Goal: Task Accomplishment & Management: Complete application form

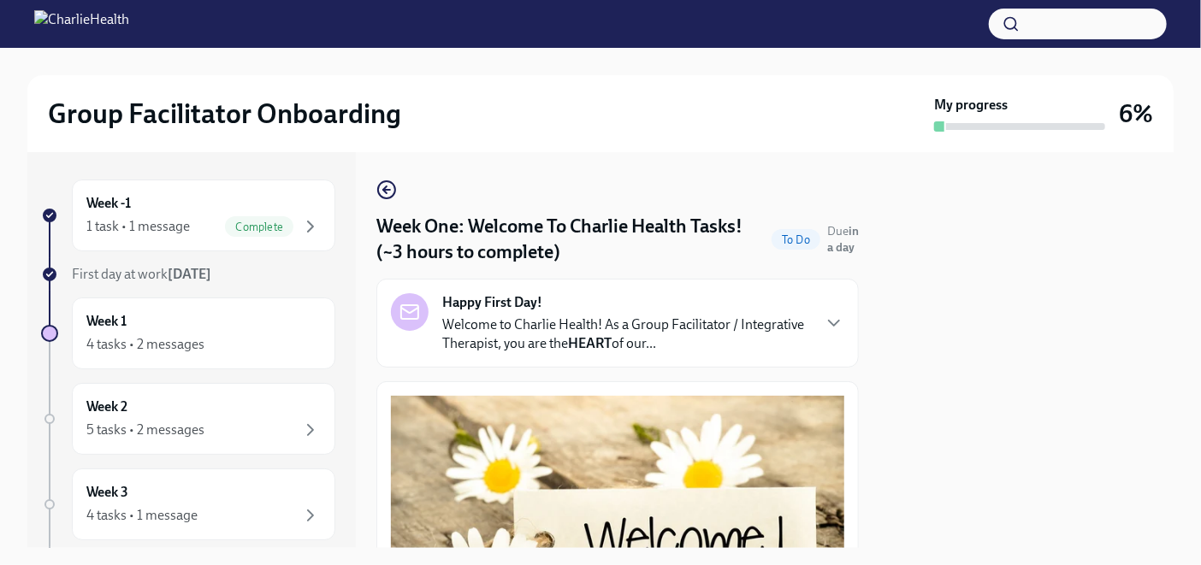
scroll to position [2246, 0]
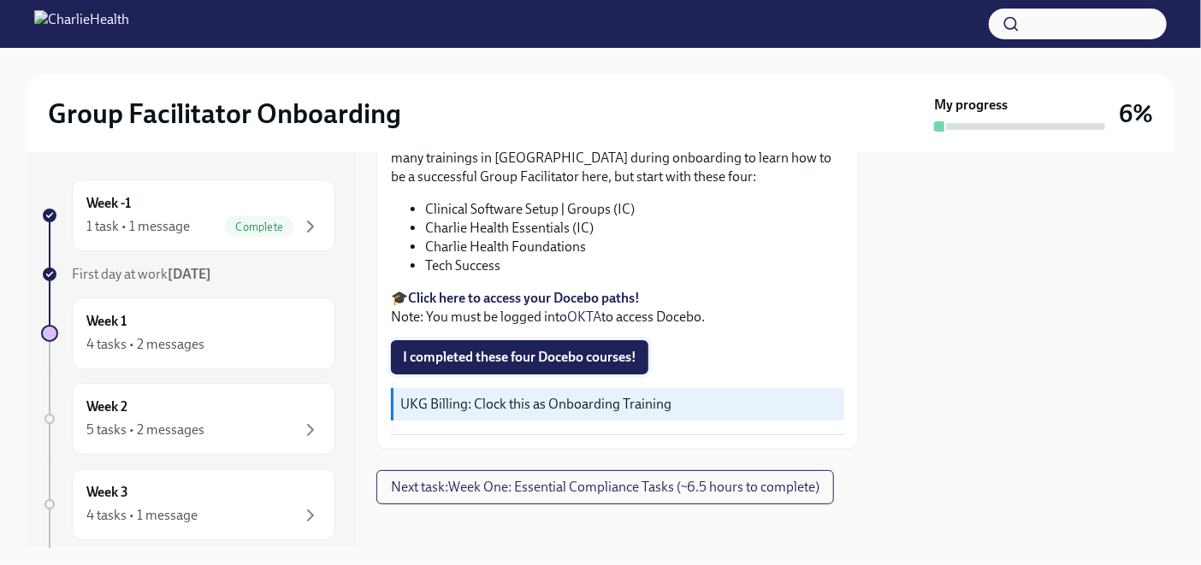
click at [607, 349] on span "I completed these four Docebo courses!" at bounding box center [519, 357] width 233 height 17
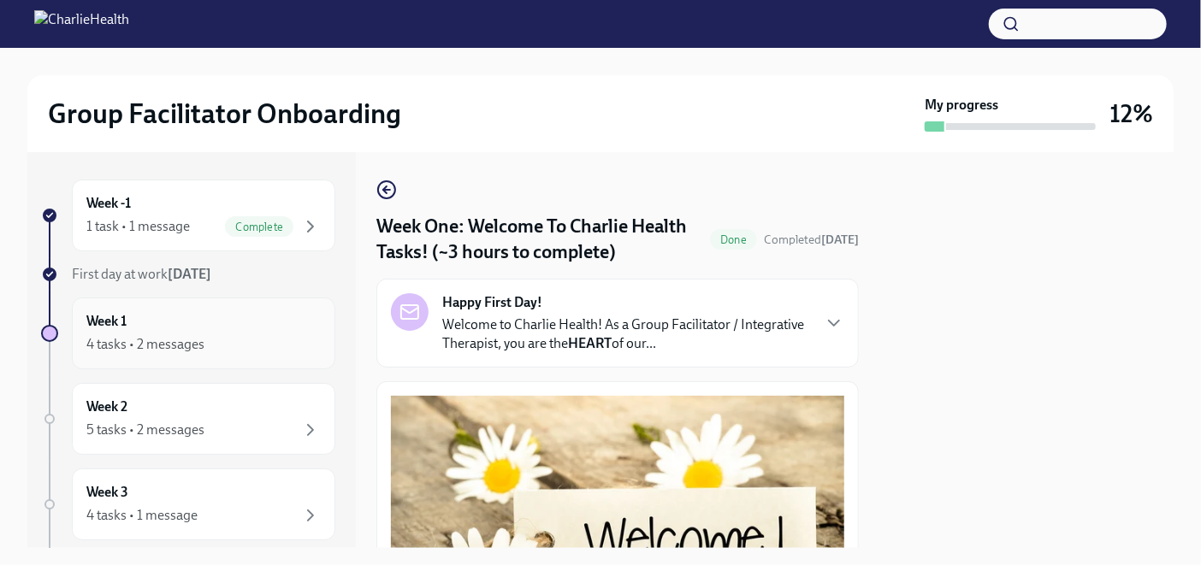
click at [102, 325] on h6 "Week 1" at bounding box center [106, 321] width 40 height 19
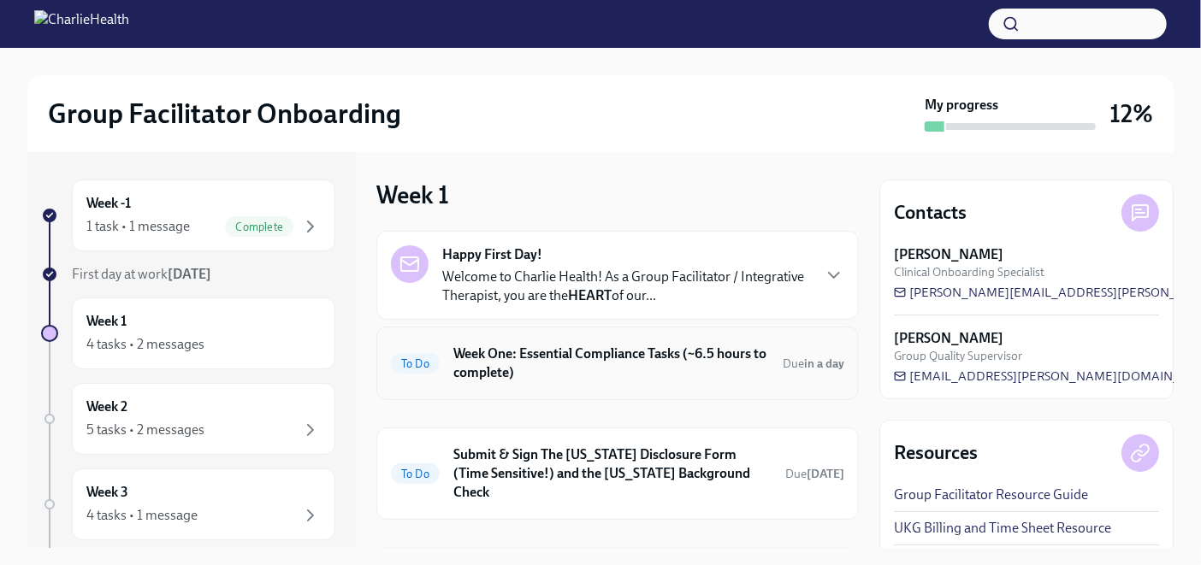
click at [706, 357] on h6 "Week One: Essential Compliance Tasks (~6.5 hours to complete)" at bounding box center [611, 364] width 316 height 38
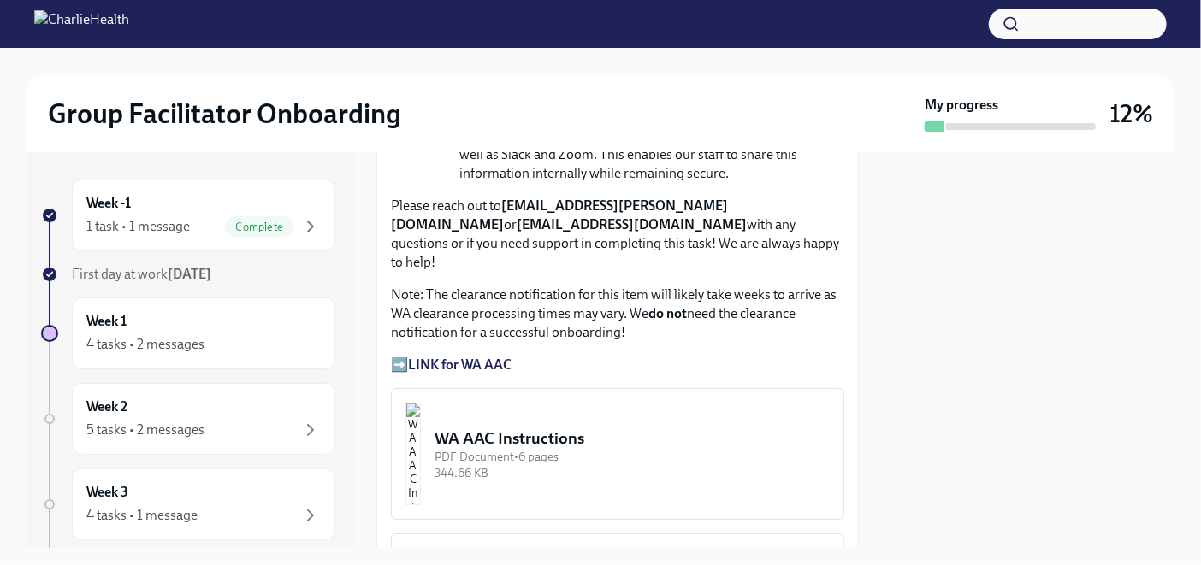
scroll to position [1470, 0]
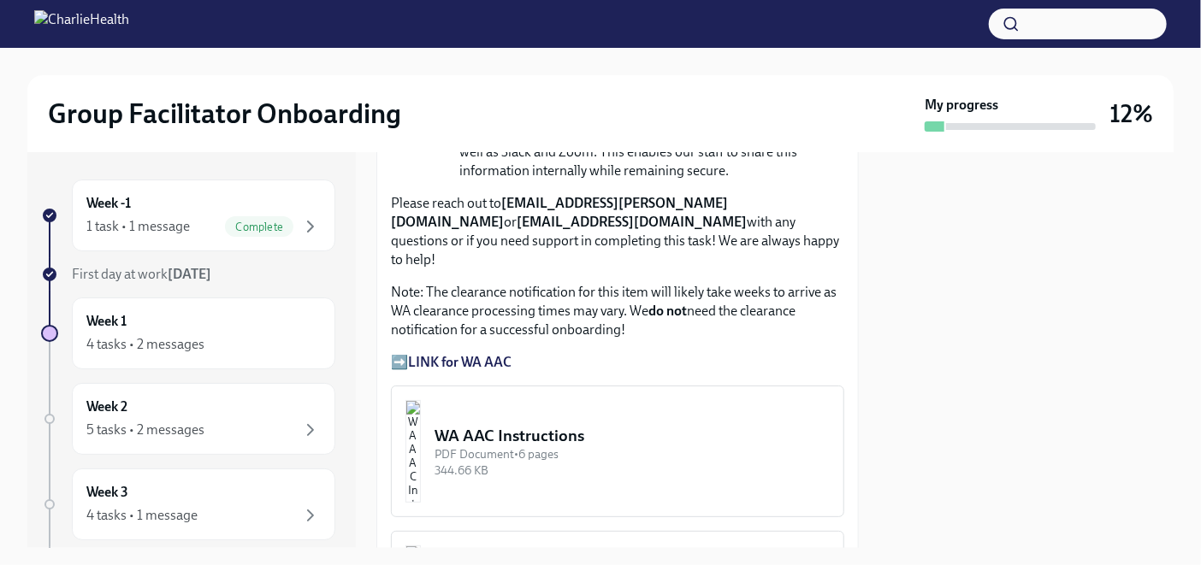
click at [440, 354] on strong "LINK for WA AAC" at bounding box center [459, 362] width 103 height 16
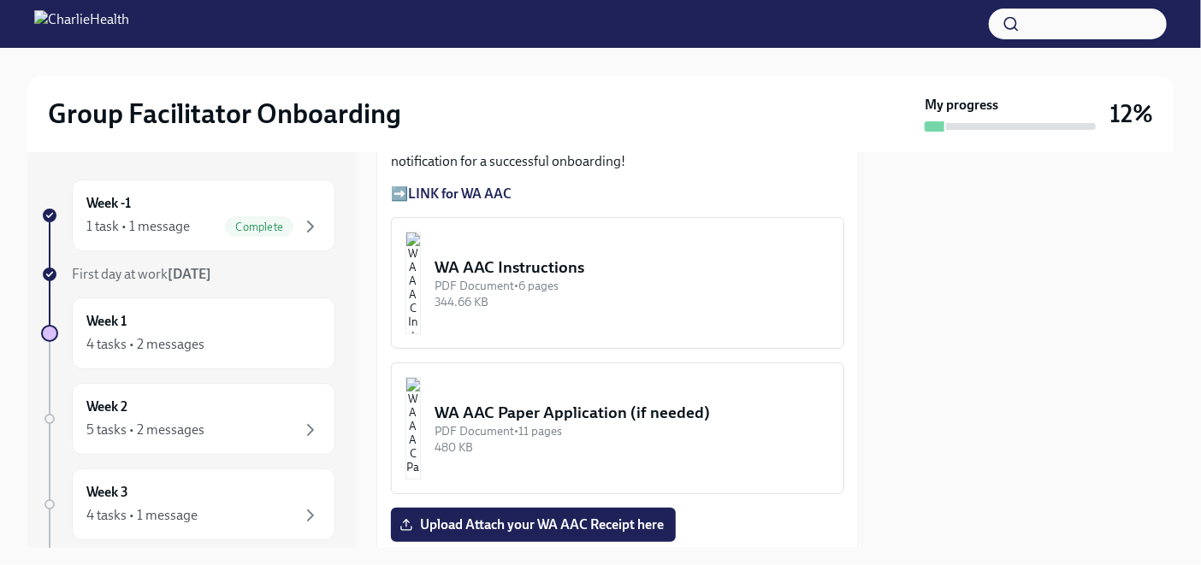
scroll to position [1605, 0]
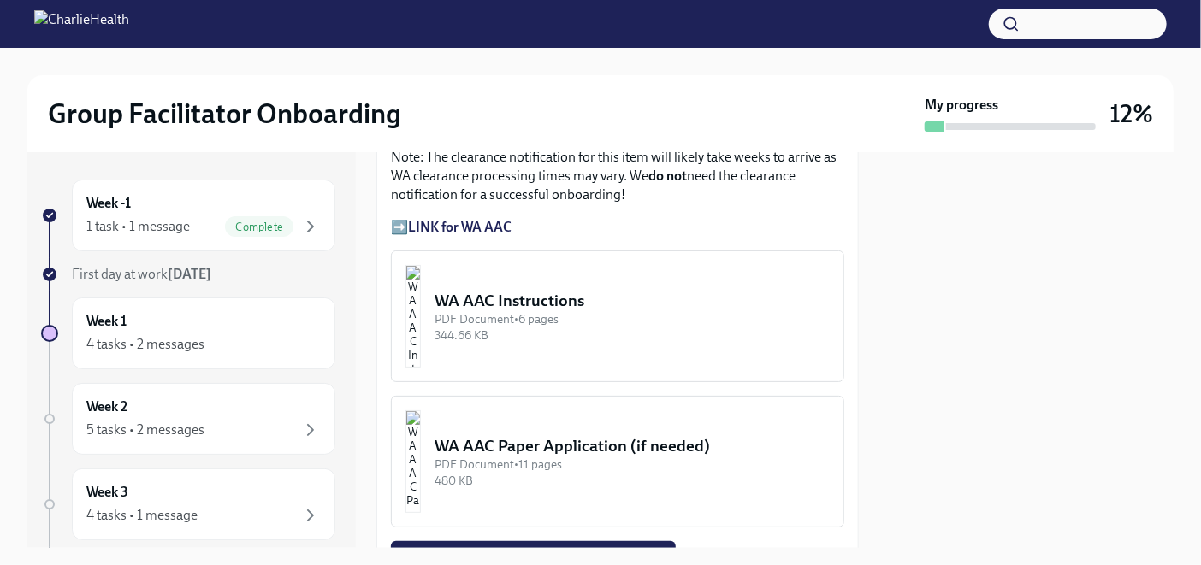
click at [605, 290] on div "WA AAC Instructions" at bounding box center [631, 301] width 395 height 22
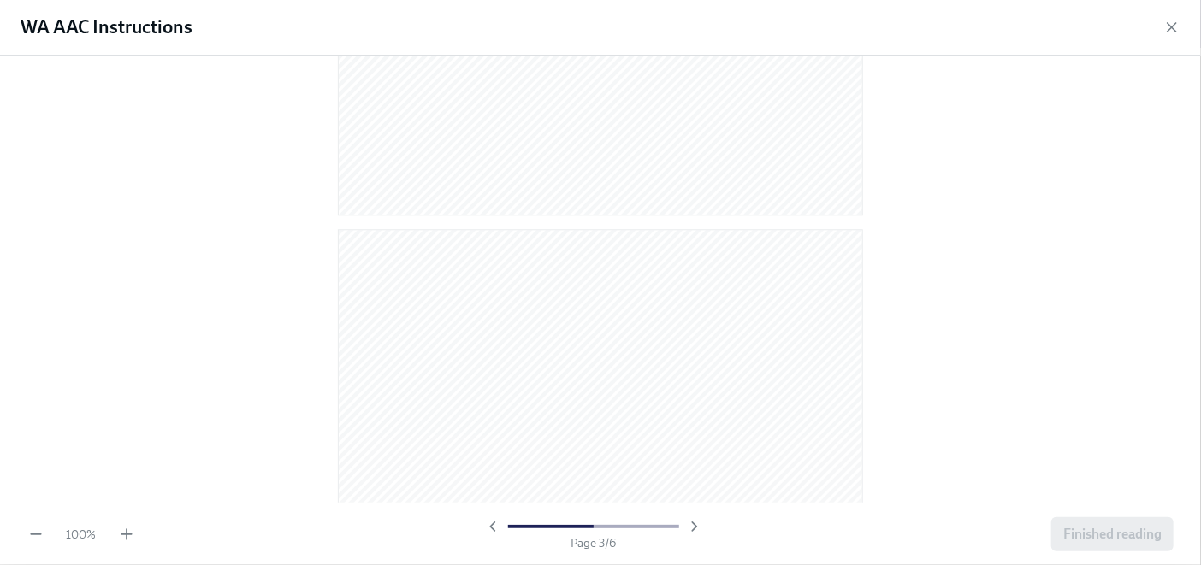
scroll to position [1957, 0]
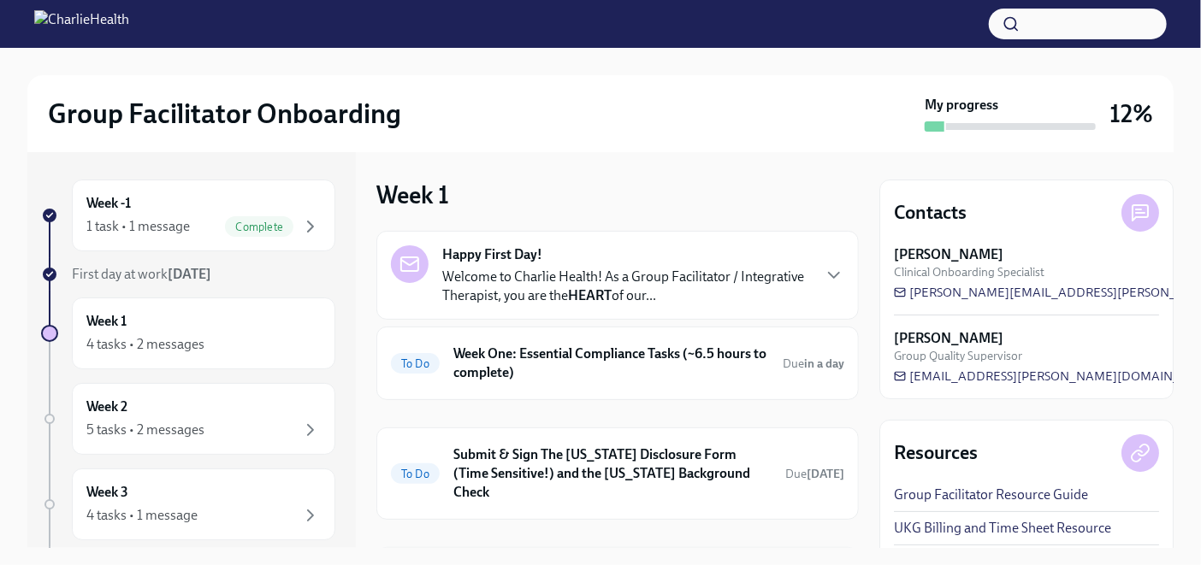
click at [725, 176] on div "Week 1 Happy First Day! Welcome to Charlie Health! As a Group Facilitator / Int…" at bounding box center [617, 350] width 482 height 396
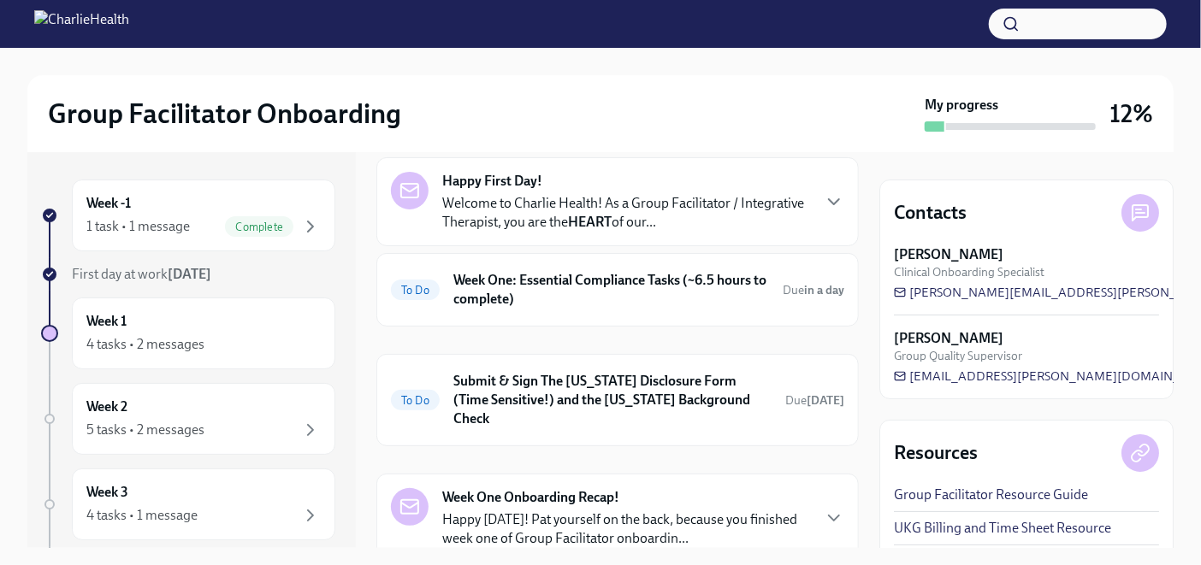
scroll to position [40, 0]
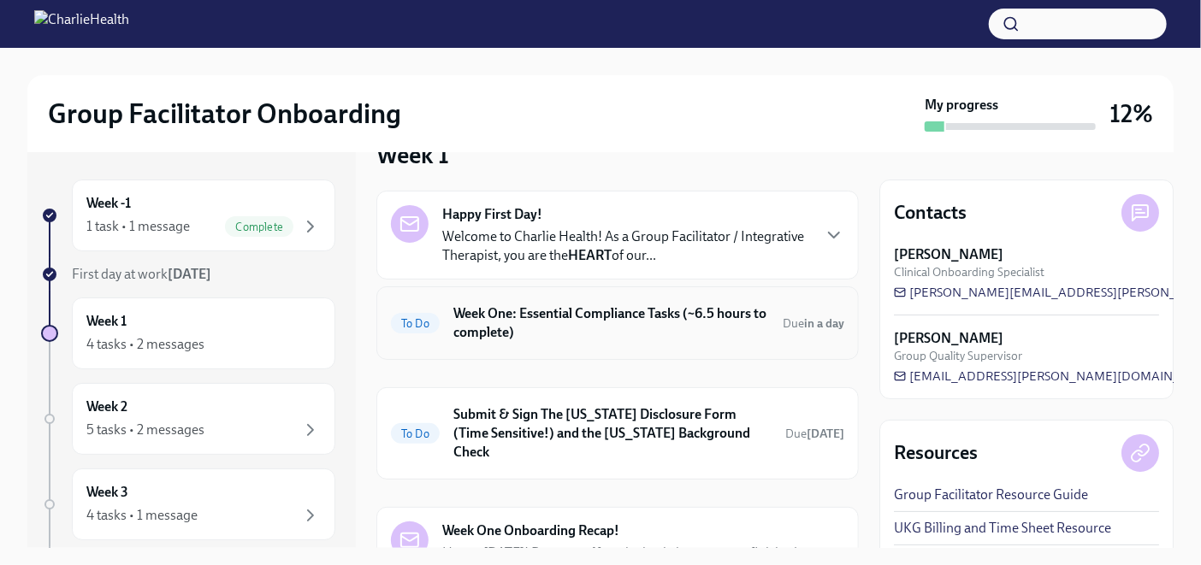
click at [630, 316] on h6 "Week One: Essential Compliance Tasks (~6.5 hours to complete)" at bounding box center [611, 323] width 316 height 38
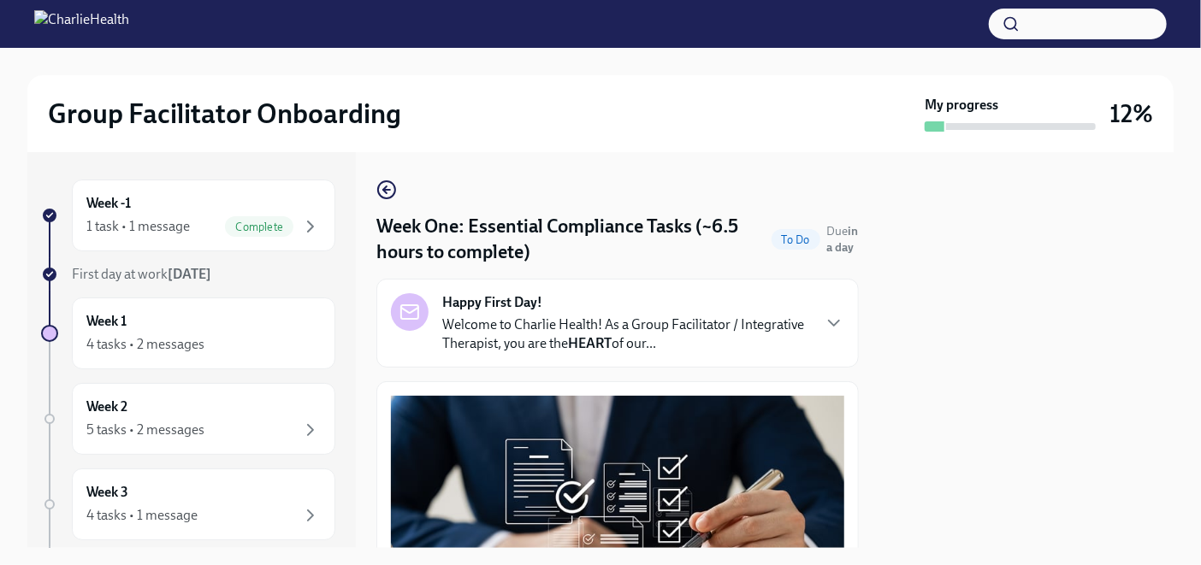
click at [782, 171] on div "Week One: Essential Compliance Tasks (~6.5 hours to complete) To Do Due in a da…" at bounding box center [617, 350] width 482 height 396
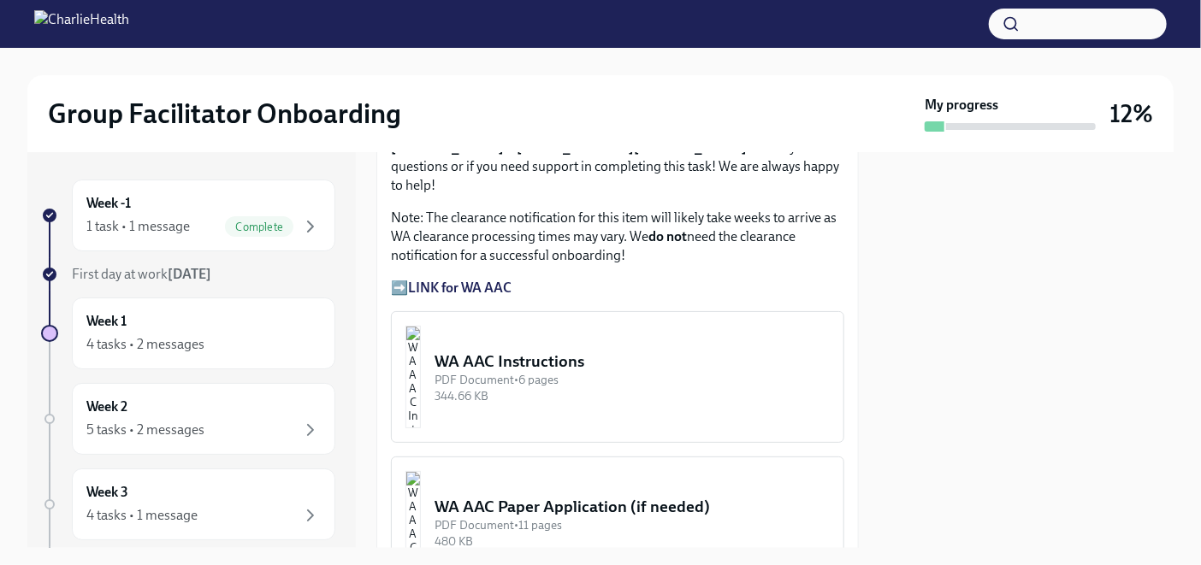
scroll to position [1552, 0]
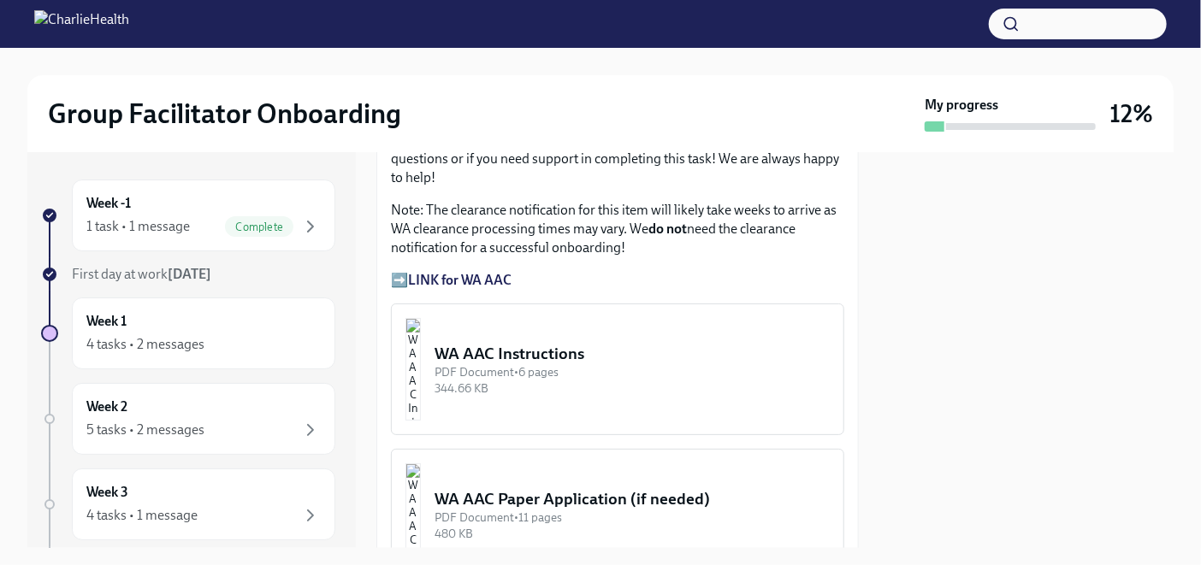
click at [423, 272] on strong "LINK for WA AAC" at bounding box center [459, 280] width 103 height 16
click at [652, 201] on p "Note: The clearance notification for this item will likely take weeks to arrive…" at bounding box center [617, 229] width 453 height 56
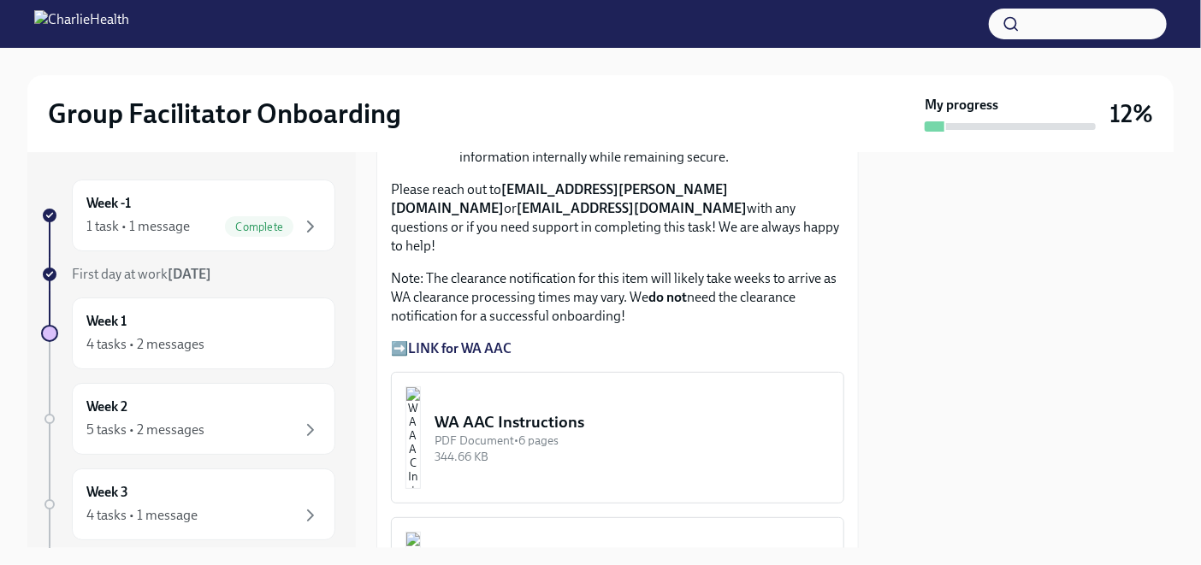
scroll to position [1484, 0]
click at [587, 410] on div "WA AAC Instructions" at bounding box center [631, 421] width 395 height 22
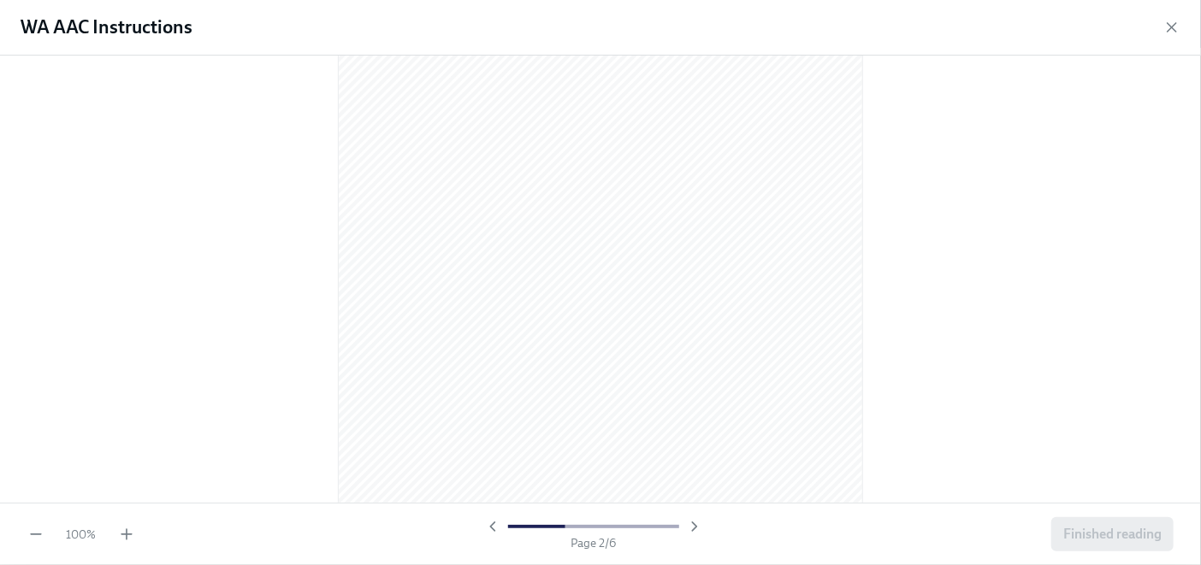
scroll to position [810, 0]
click at [1132, 323] on div at bounding box center [600, 279] width 1201 height 447
click at [695, 525] on icon "button" at bounding box center [694, 526] width 4 height 9
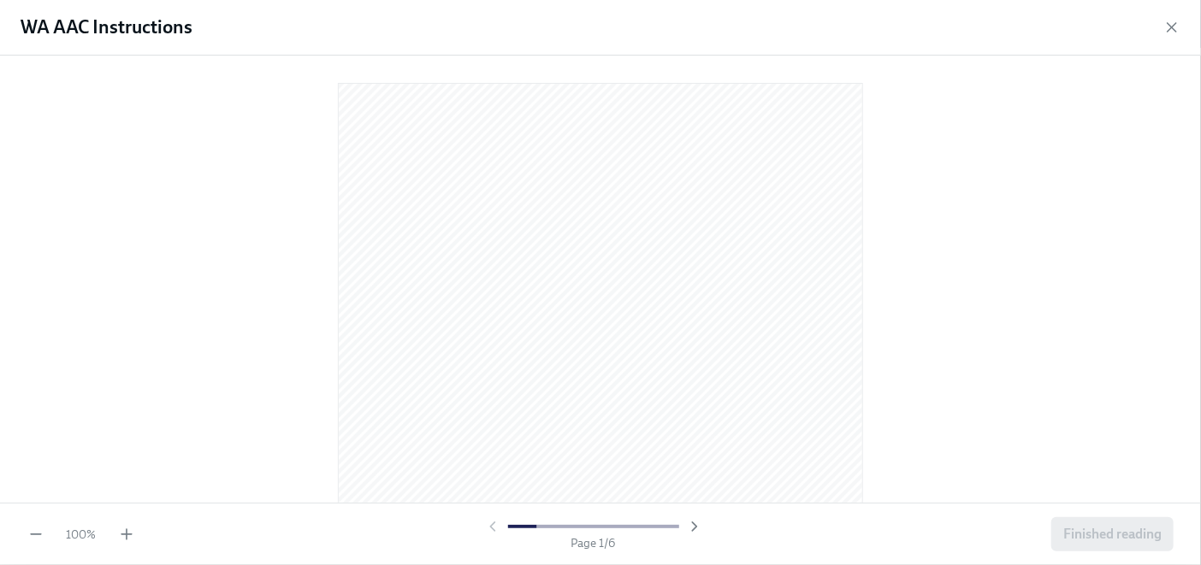
click at [910, 241] on div at bounding box center [600, 275] width 1146 height 413
click at [906, 297] on div at bounding box center [600, 279] width 1201 height 447
click at [896, 200] on div at bounding box center [600, 279] width 1201 height 447
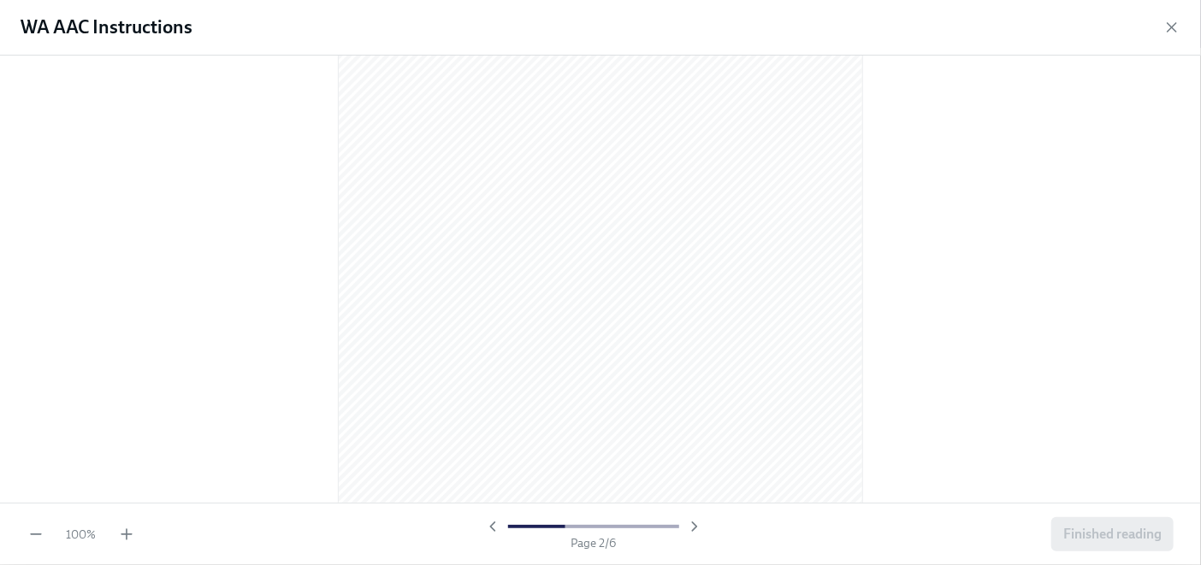
scroll to position [924, 0]
click at [897, 297] on div at bounding box center [600, 279] width 1201 height 447
click at [936, 412] on div at bounding box center [600, 279] width 1201 height 447
click at [856, 204] on div at bounding box center [600, 279] width 1201 height 447
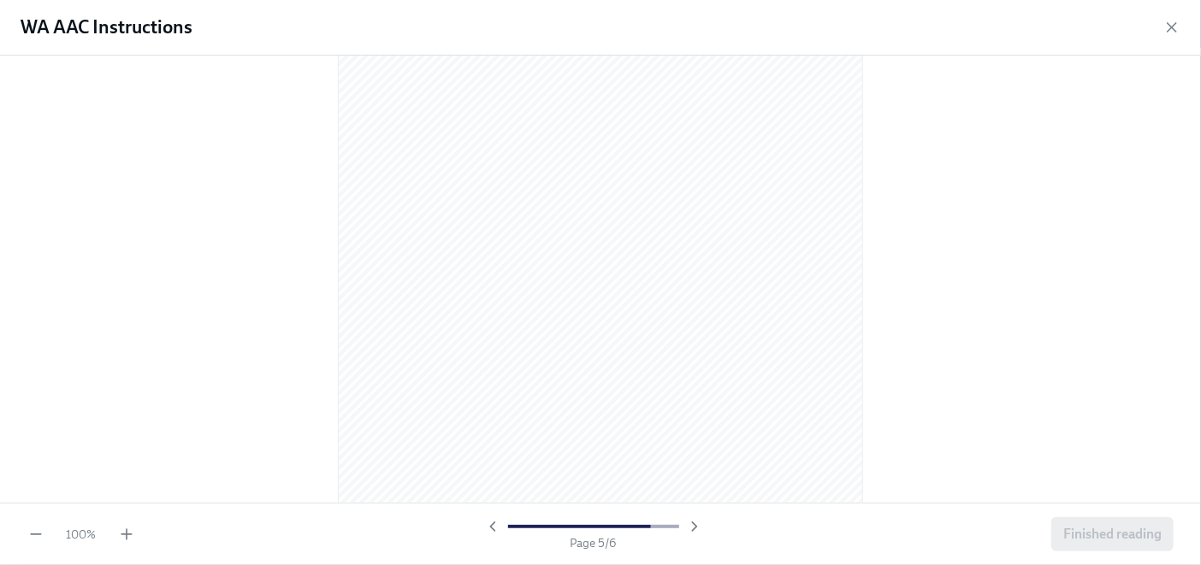
scroll to position [2916, 0]
click at [989, 175] on div at bounding box center [600, 279] width 1201 height 447
click at [910, 196] on div at bounding box center [600, 279] width 1201 height 447
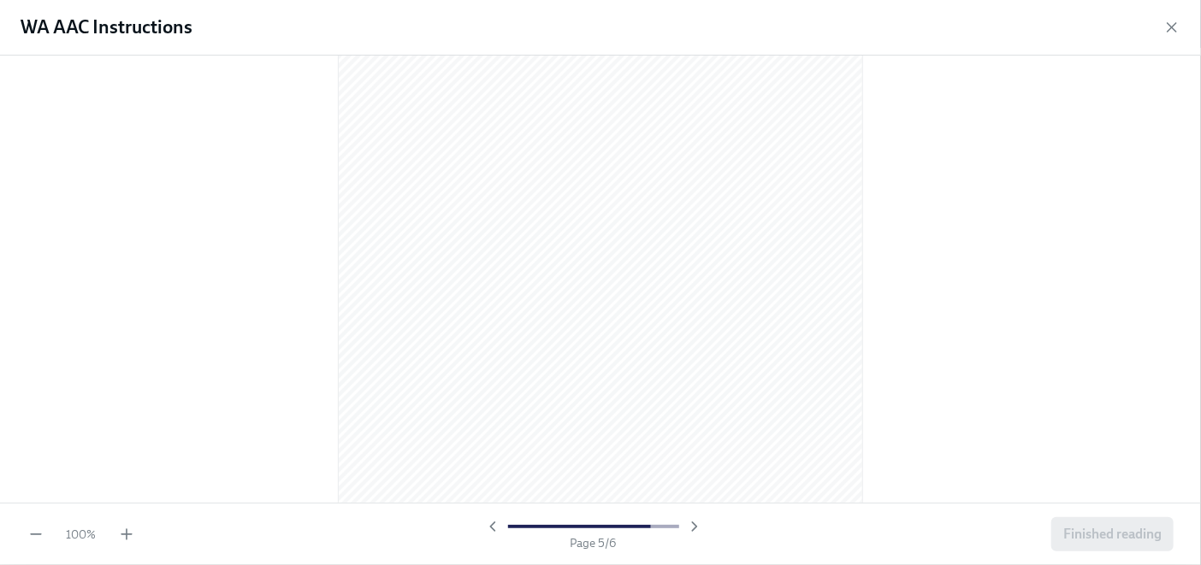
click at [898, 407] on div at bounding box center [600, 279] width 1201 height 447
click at [919, 345] on div at bounding box center [600, 279] width 1201 height 447
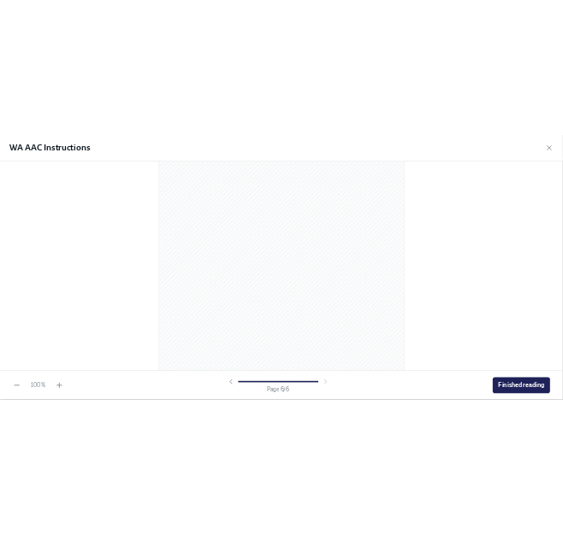
scroll to position [3557, 0]
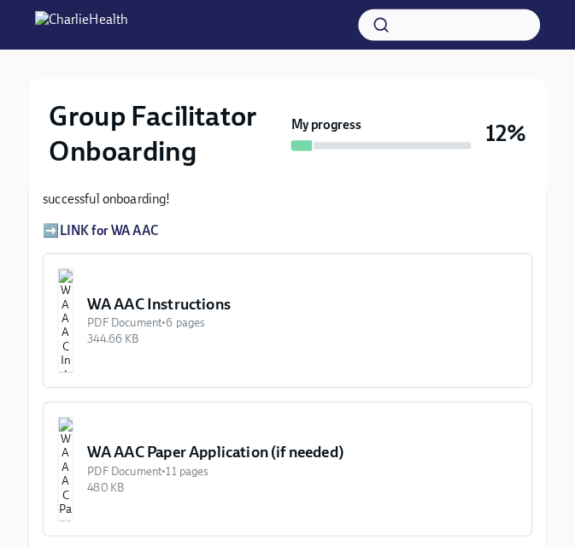
scroll to position [1552, 0]
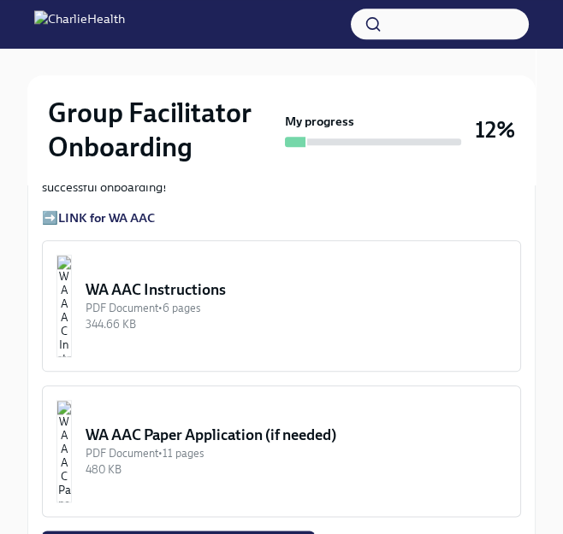
click at [72, 277] on img "button" at bounding box center [63, 306] width 15 height 103
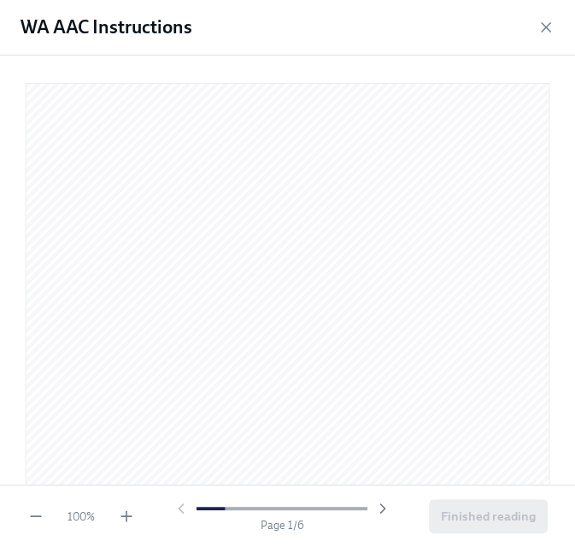
click at [341, 507] on div at bounding box center [282, 508] width 171 height 3
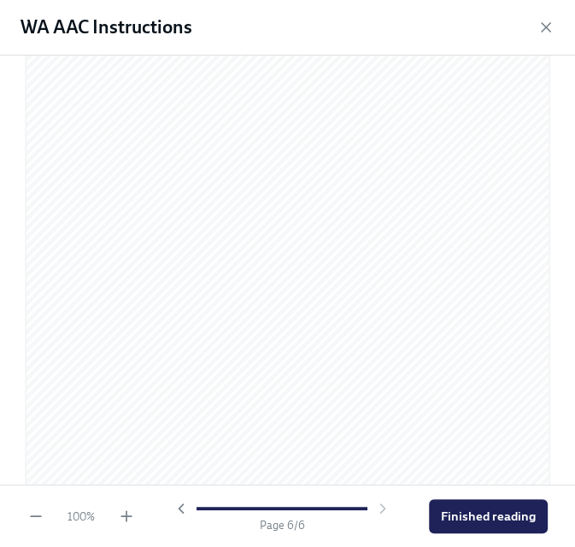
scroll to position [3738, 0]
click at [511, 516] on span "Finished reading" at bounding box center [488, 516] width 95 height 17
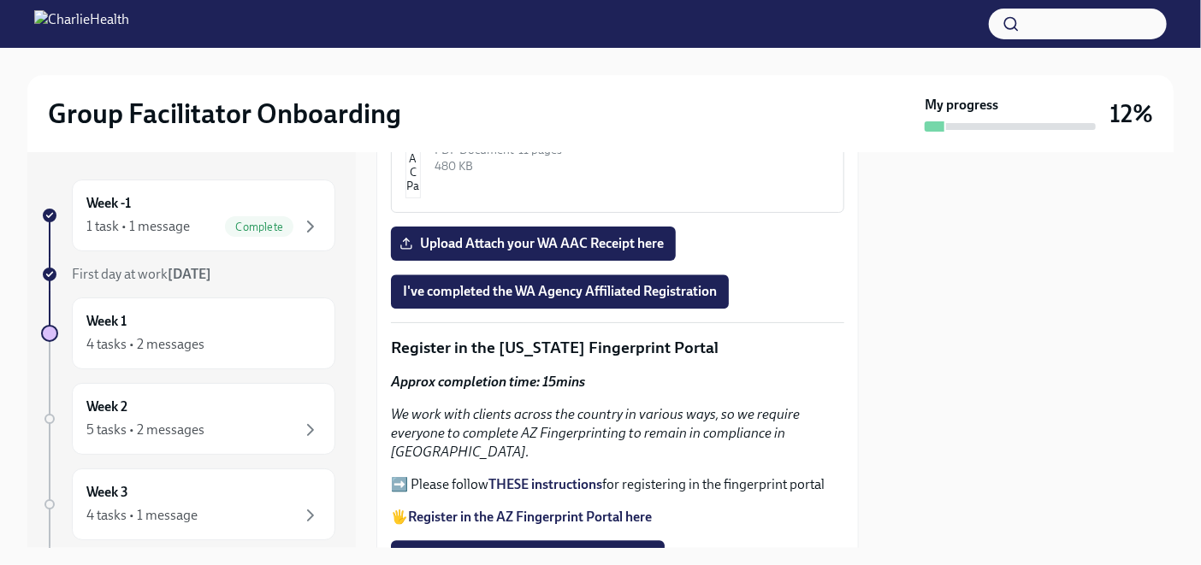
scroll to position [1901, 0]
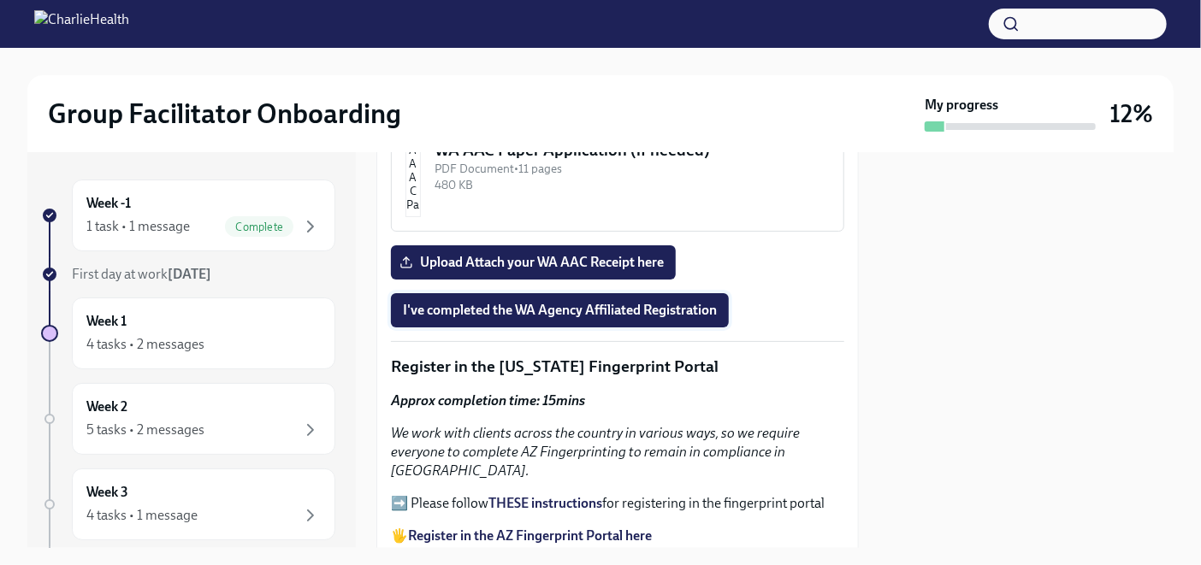
click at [584, 302] on span "I've completed the WA Agency Affiliated Registration" at bounding box center [560, 310] width 314 height 17
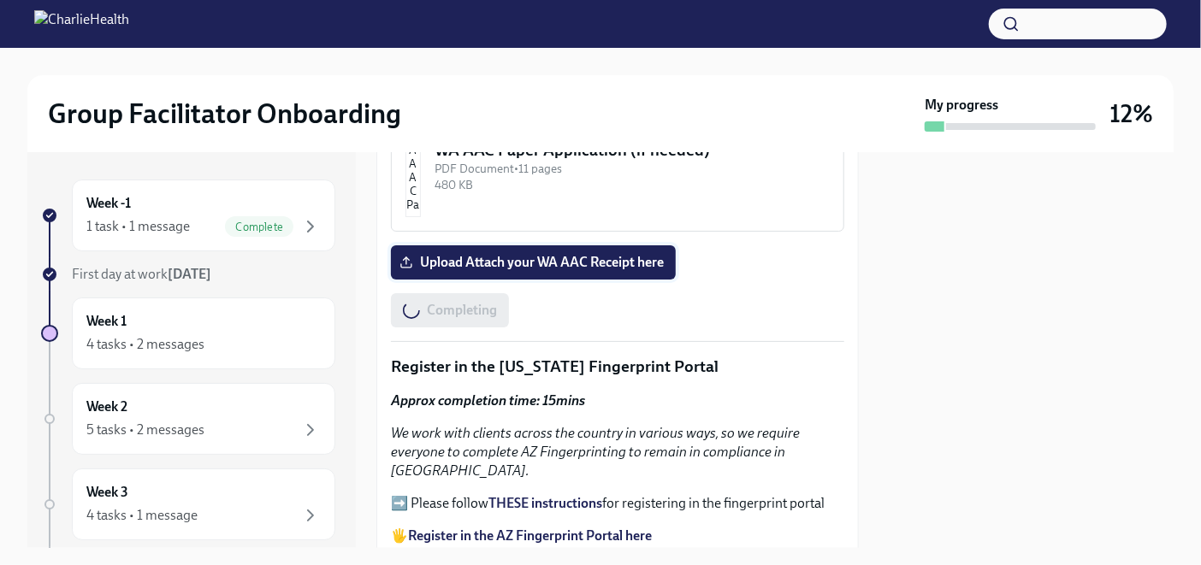
click at [593, 254] on span "Upload Attach your WA AAC Receipt here" at bounding box center [533, 262] width 261 height 17
click at [0, 0] on input "Upload Attach your WA AAC Receipt here" at bounding box center [0, 0] width 0 height 0
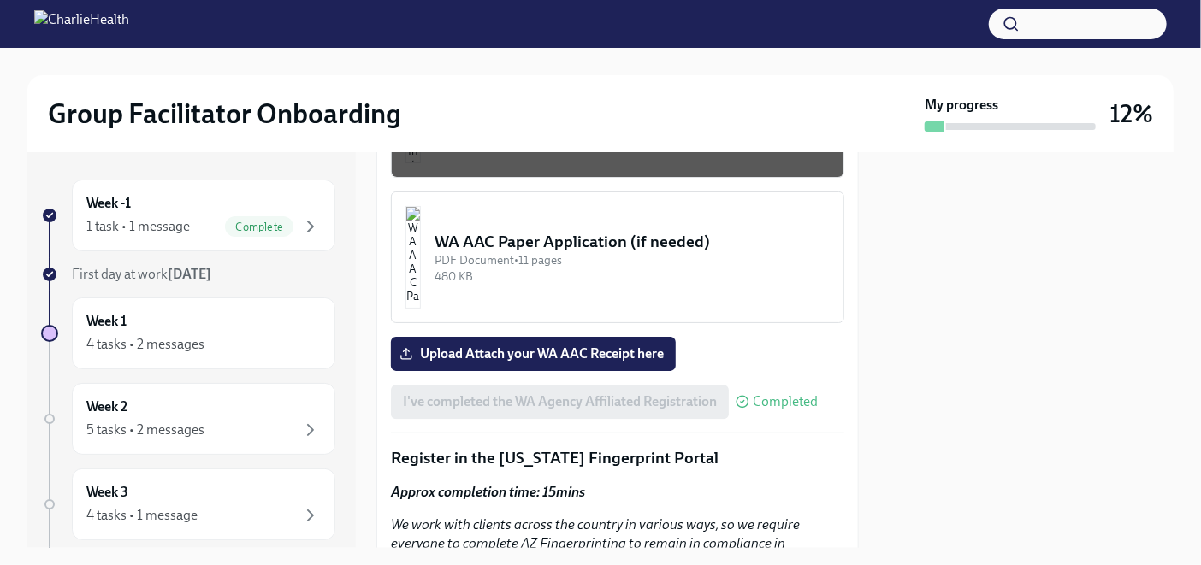
scroll to position [1820, 0]
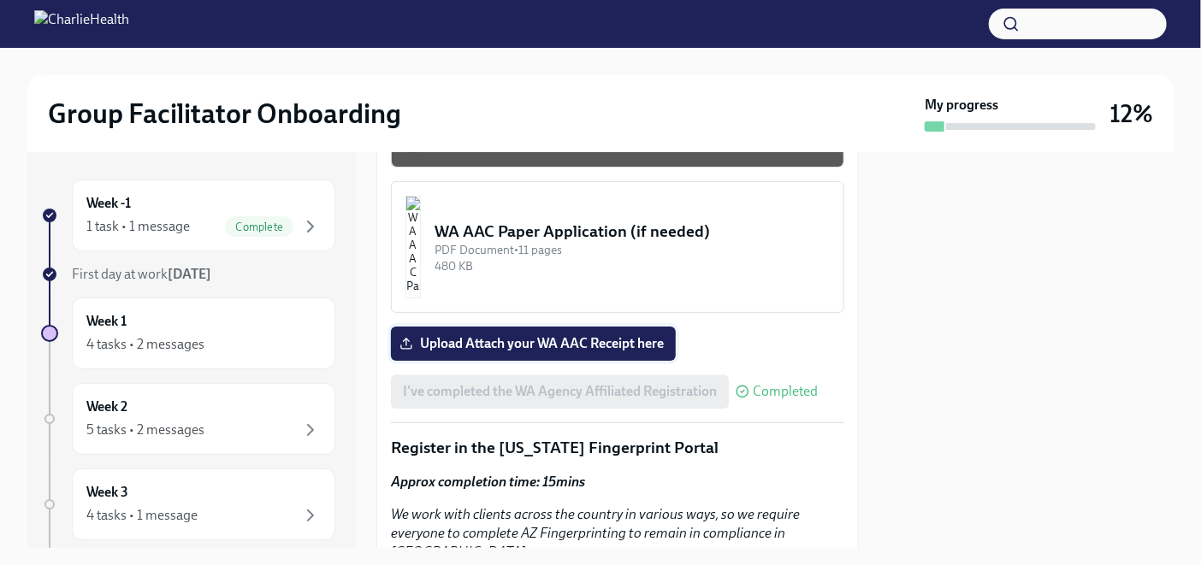
click at [598, 327] on label "Upload Attach your WA AAC Receipt here" at bounding box center [533, 344] width 285 height 34
click at [0, 0] on input "Upload Attach your WA AAC Receipt here" at bounding box center [0, 0] width 0 height 0
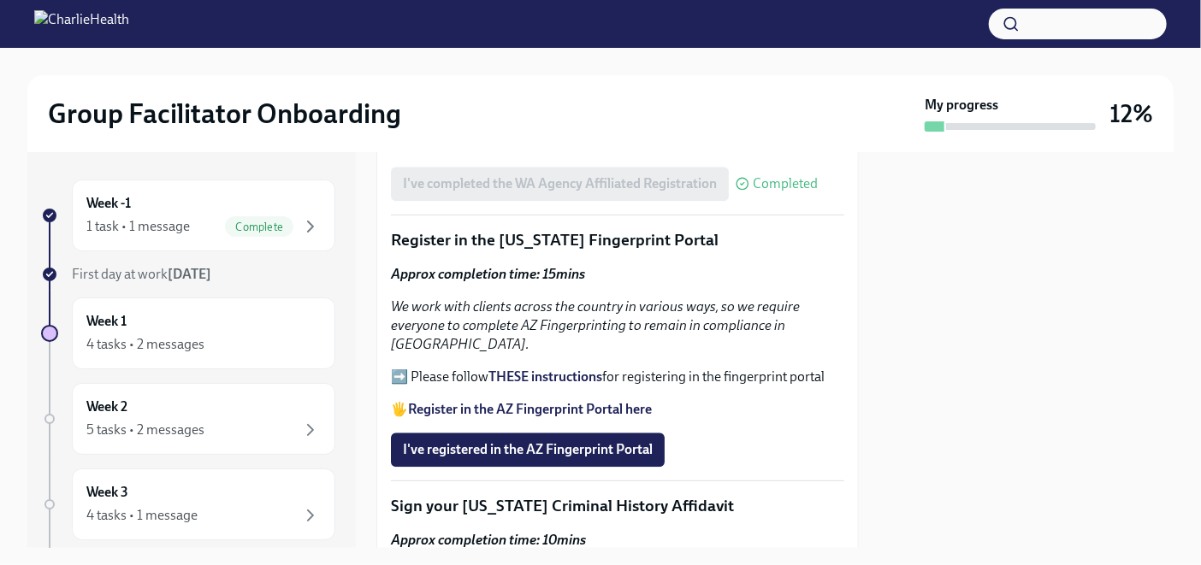
scroll to position [2027, 0]
click at [568, 401] on strong "Register in the AZ Fingerprint Portal here" at bounding box center [530, 409] width 244 height 16
click at [581, 369] on strong "THESE instructions" at bounding box center [545, 377] width 114 height 16
click at [554, 401] on strong "Register in the AZ Fingerprint Portal here" at bounding box center [530, 409] width 244 height 16
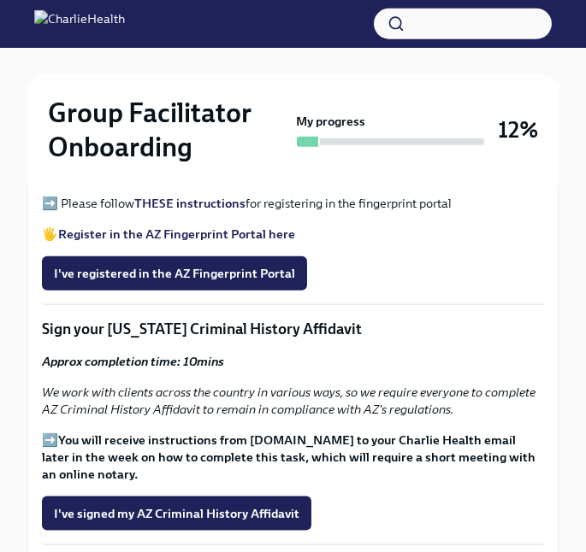
scroll to position [2126, 0]
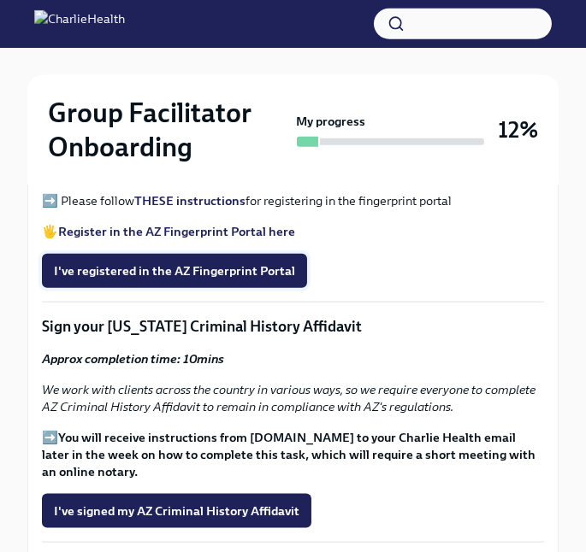
click at [198, 263] on button "I've registered in the AZ Fingerprint Portal" at bounding box center [174, 271] width 265 height 34
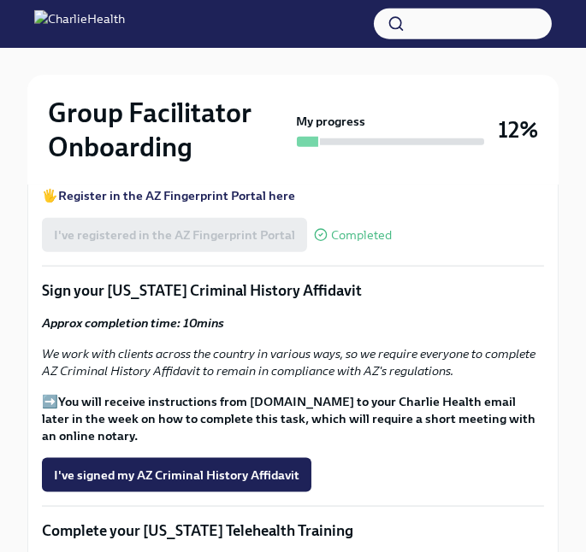
scroll to position [2160, 0]
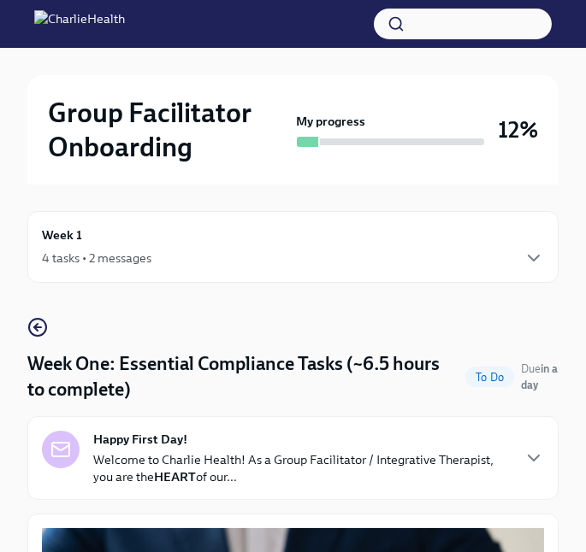
scroll to position [0, 0]
